Goal: Check status: Check status

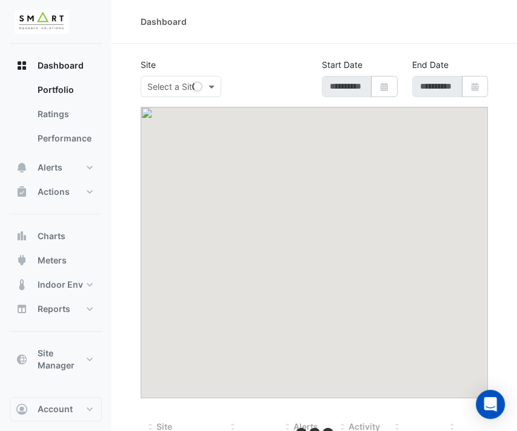
type input "**********"
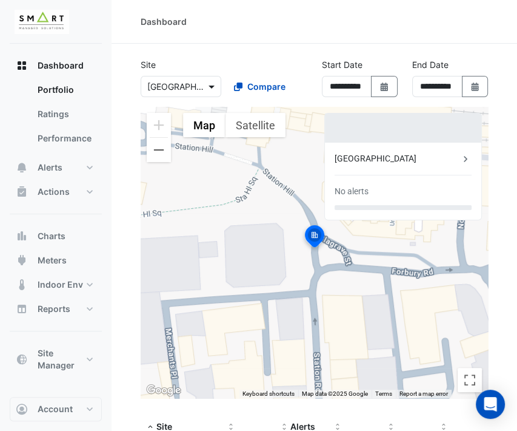
click at [216, 84] on span at bounding box center [213, 86] width 15 height 13
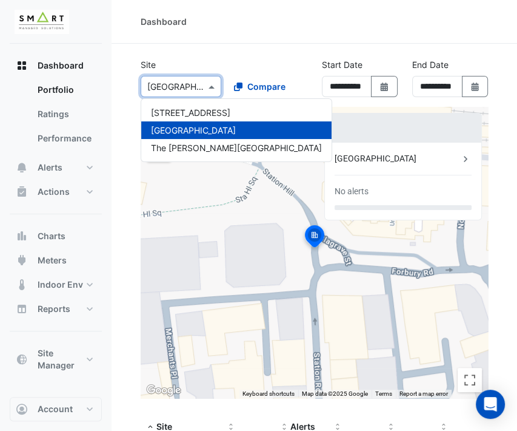
click at [263, 39] on div "Dashboard" at bounding box center [315, 22] width 406 height 44
click at [215, 83] on span at bounding box center [213, 86] width 15 height 13
click at [189, 129] on span "[GEOGRAPHIC_DATA]" at bounding box center [193, 130] width 85 height 10
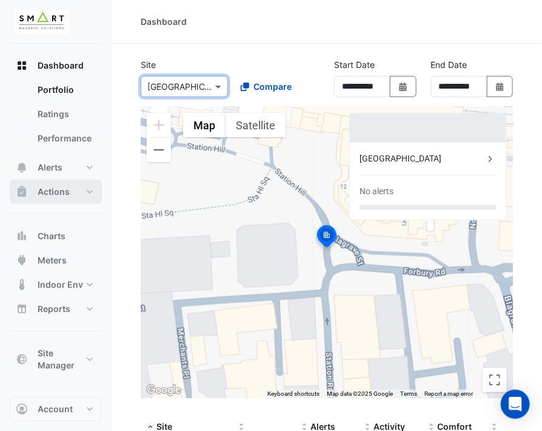
click at [70, 194] on button "Actions" at bounding box center [56, 192] width 92 height 24
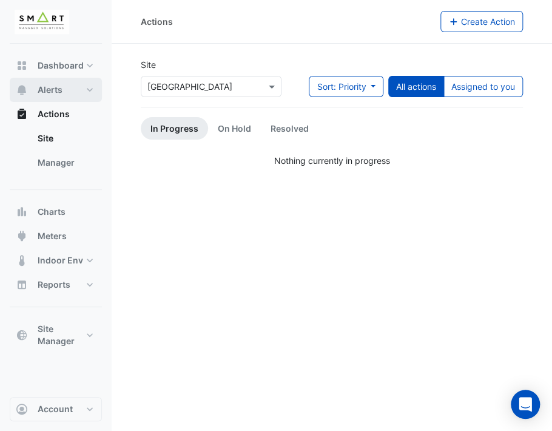
click at [87, 88] on button "Alerts" at bounding box center [56, 90] width 92 height 24
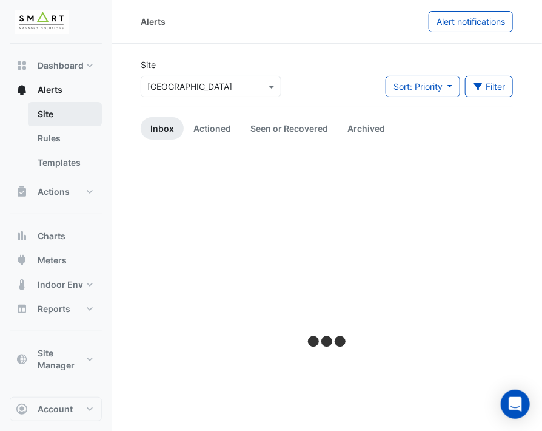
click at [58, 112] on link "Site" at bounding box center [65, 114] width 74 height 24
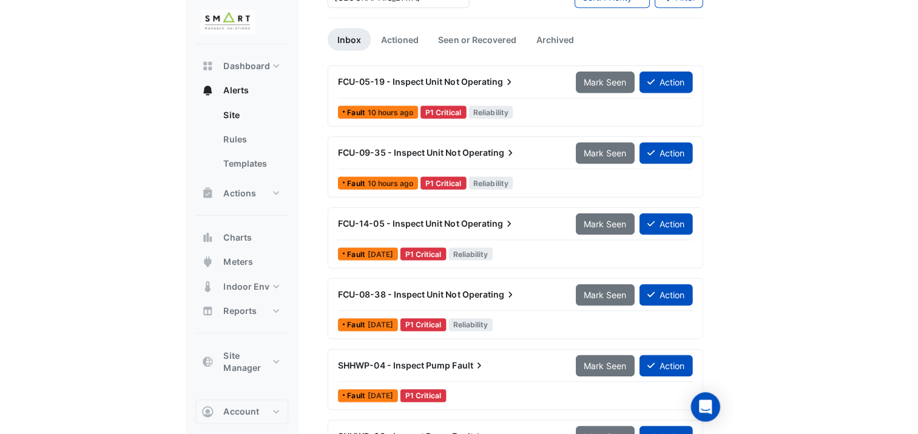
scroll to position [61, 0]
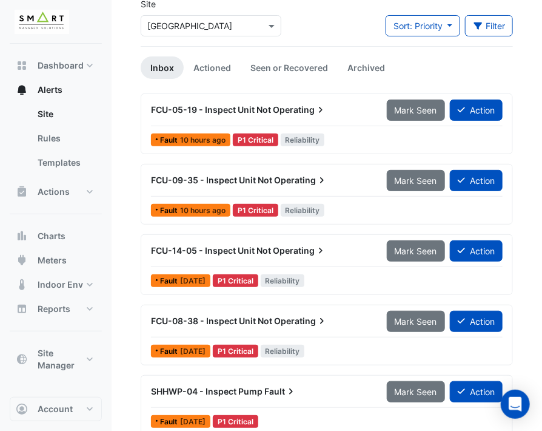
click at [193, 280] on span "[DATE]" at bounding box center [192, 280] width 25 height 9
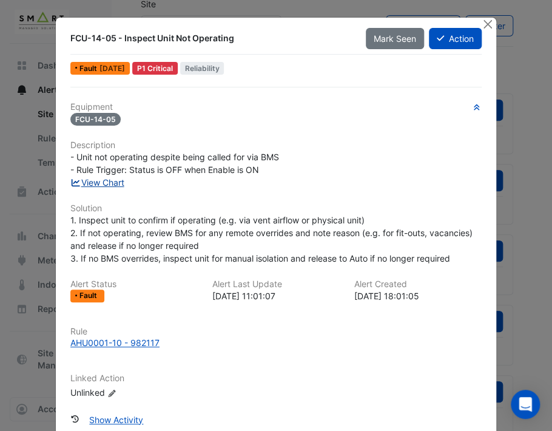
click at [113, 183] on link "View Chart" at bounding box center [97, 182] width 54 height 10
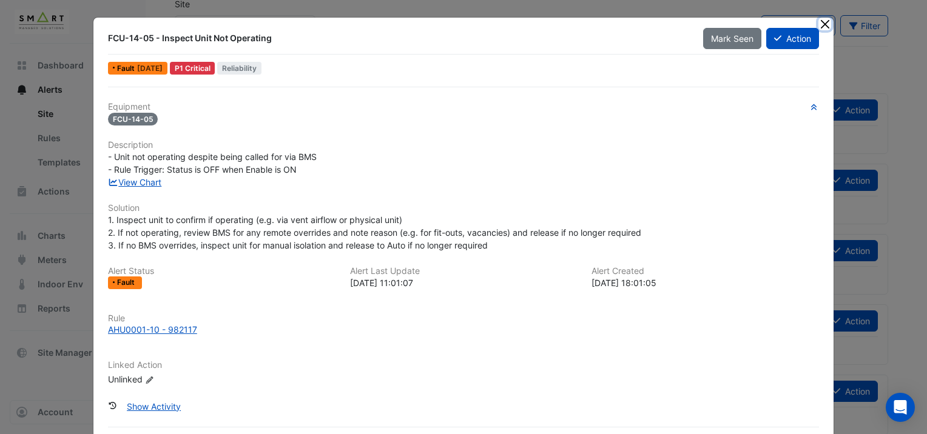
click at [526, 24] on button "Close" at bounding box center [824, 24] width 13 height 13
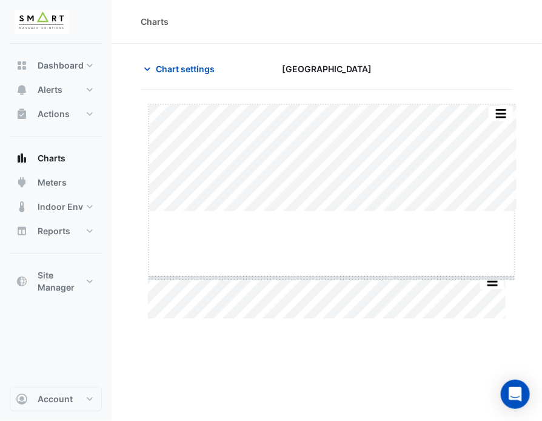
drag, startPoint x: 332, startPoint y: 210, endPoint x: 344, endPoint y: 277, distance: 67.1
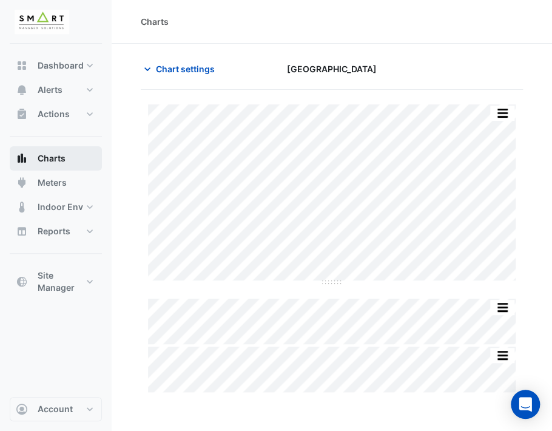
click at [62, 157] on span "Charts" at bounding box center [52, 158] width 28 height 12
click at [58, 160] on span "Charts" at bounding box center [52, 158] width 28 height 12
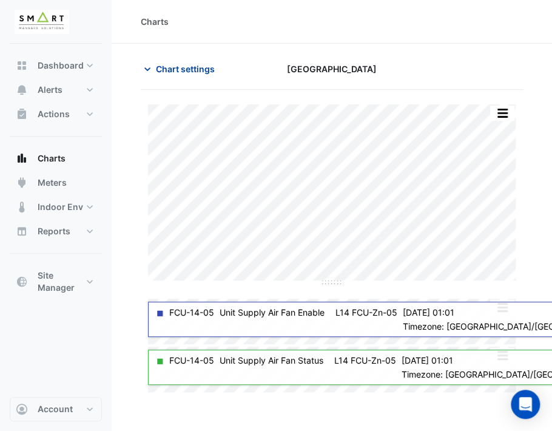
click at [194, 66] on span "Chart settings" at bounding box center [185, 68] width 59 height 13
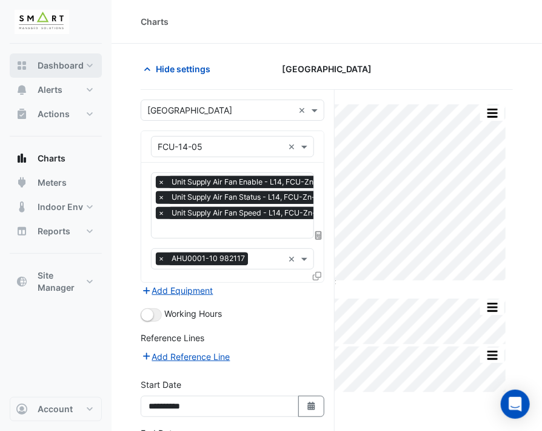
click at [53, 63] on span "Dashboard" at bounding box center [61, 65] width 46 height 12
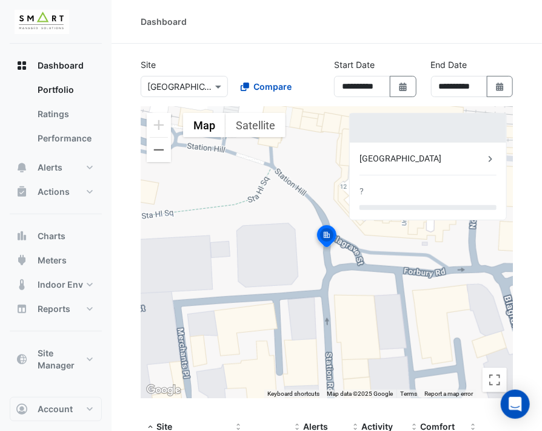
click at [46, 27] on img at bounding box center [42, 22] width 55 height 24
click at [50, 233] on span "Charts" at bounding box center [52, 236] width 28 height 12
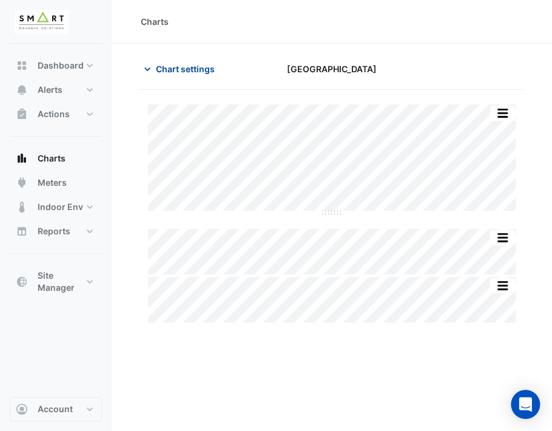
click at [147, 73] on icon "button" at bounding box center [147, 69] width 12 height 12
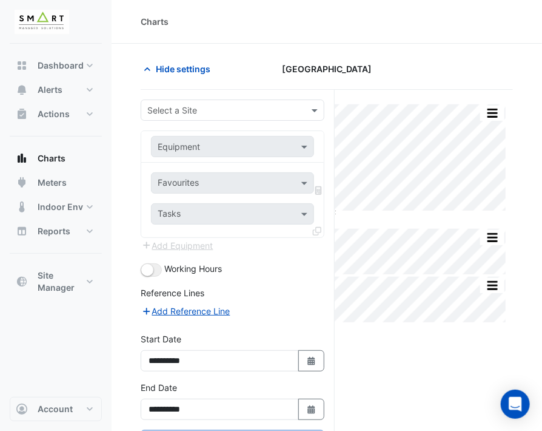
type input "**********"
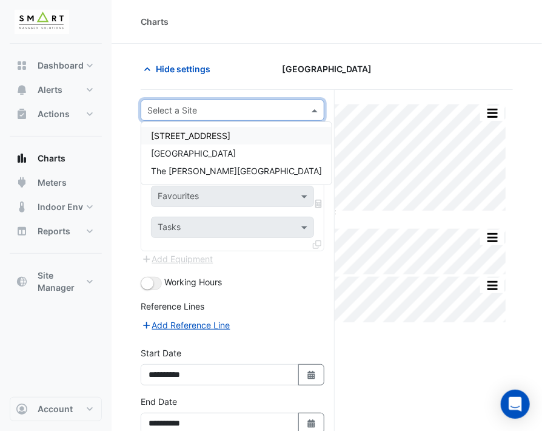
click at [226, 109] on input "text" at bounding box center [220, 110] width 146 height 13
click at [221, 153] on div "[GEOGRAPHIC_DATA]" at bounding box center [236, 153] width 190 height 18
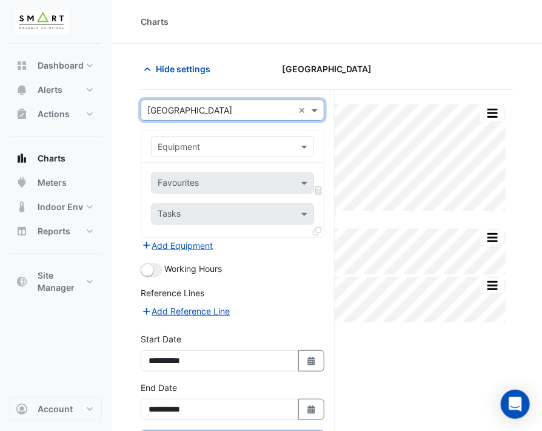
click at [238, 144] on input "text" at bounding box center [221, 147] width 126 height 13
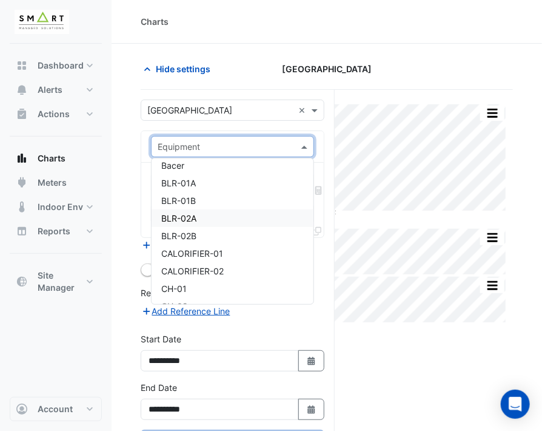
scroll to position [160, 0]
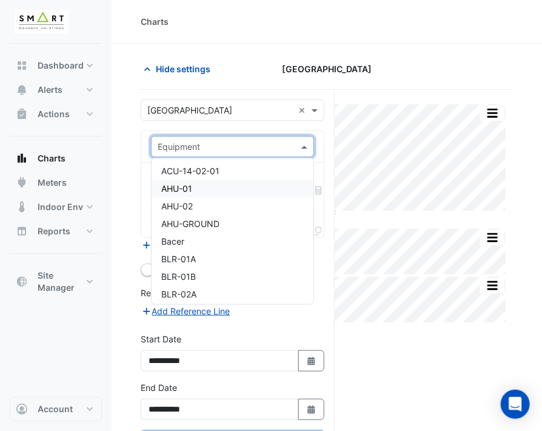
click at [240, 187] on div "AHU-01" at bounding box center [233, 189] width 163 height 18
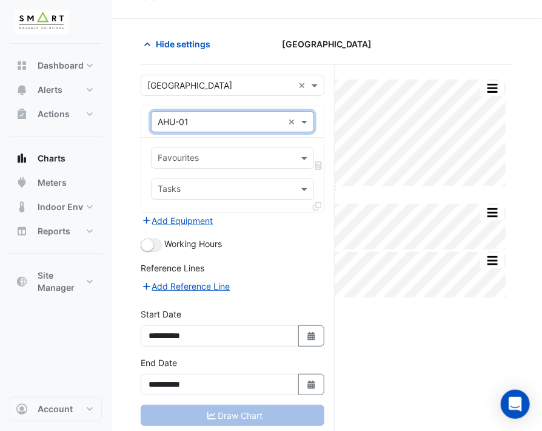
scroll to position [50, 0]
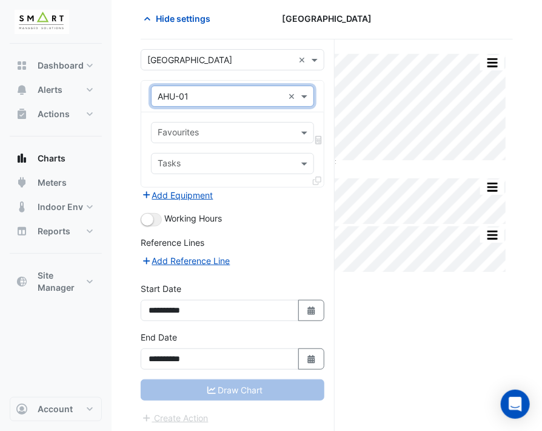
click at [35, 20] on img at bounding box center [42, 22] width 55 height 24
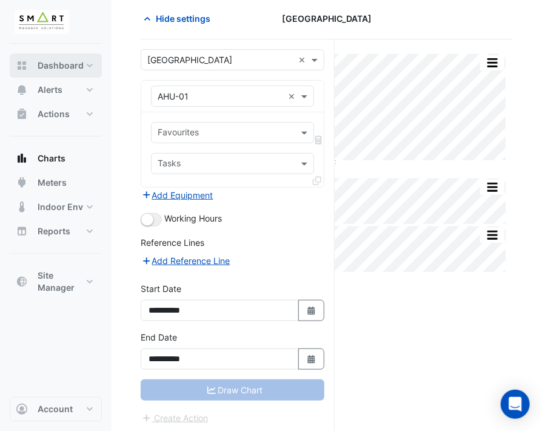
click at [55, 62] on span "Dashboard" at bounding box center [61, 65] width 46 height 12
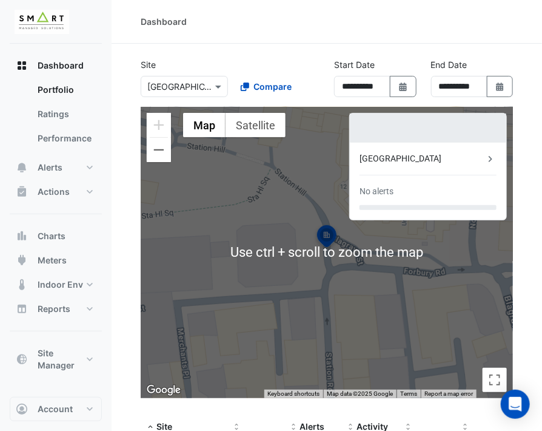
click at [280, 27] on div "Dashboard" at bounding box center [327, 21] width 372 height 13
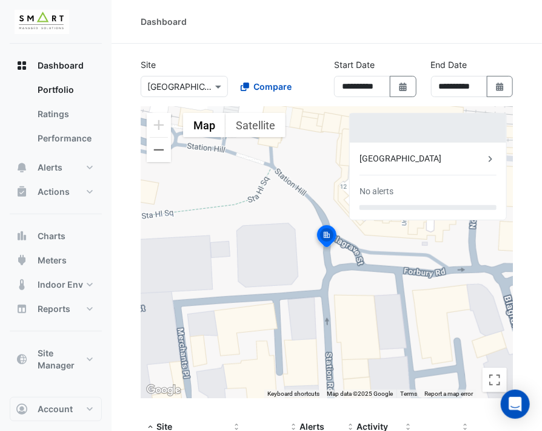
click at [400, 157] on div "[GEOGRAPHIC_DATA]" at bounding box center [422, 158] width 125 height 13
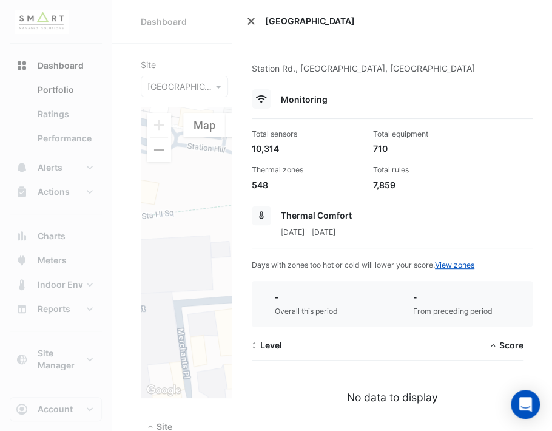
click at [253, 22] on button "Close" at bounding box center [251, 21] width 8 height 8
